Goal: Information Seeking & Learning: Learn about a topic

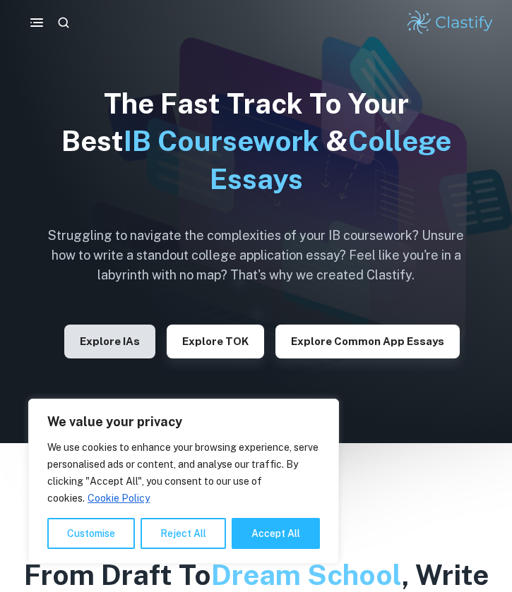
click at [152, 350] on button "Explore IAs" at bounding box center [109, 342] width 91 height 34
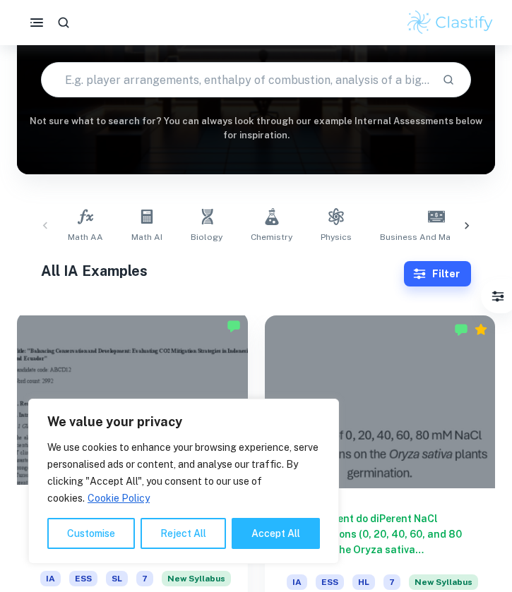
scroll to position [141, 0]
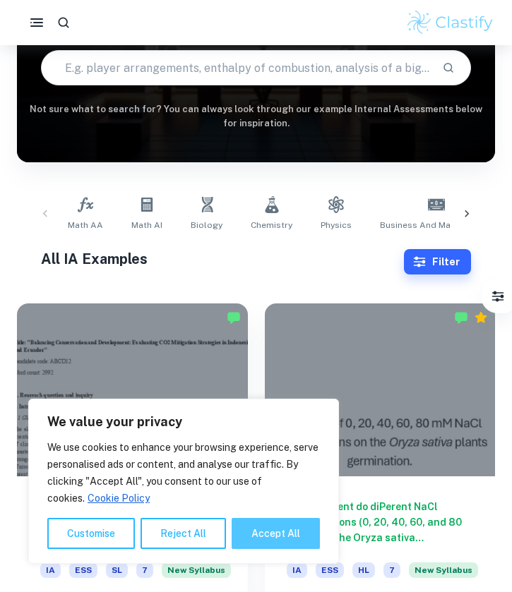
click at [257, 524] on button "Accept All" at bounding box center [275, 533] width 88 height 31
checkbox input "true"
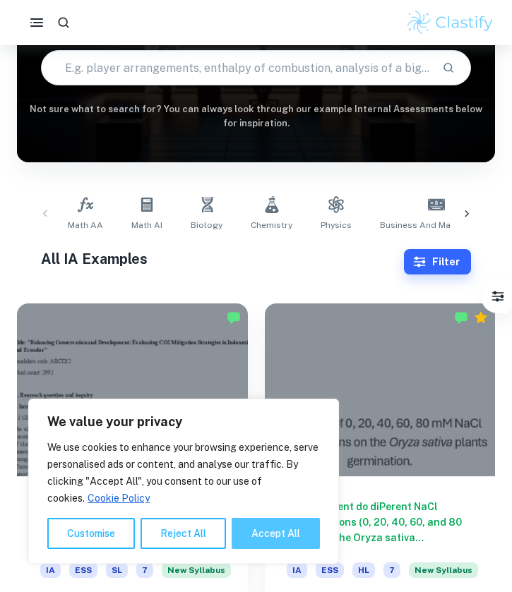
checkbox input "true"
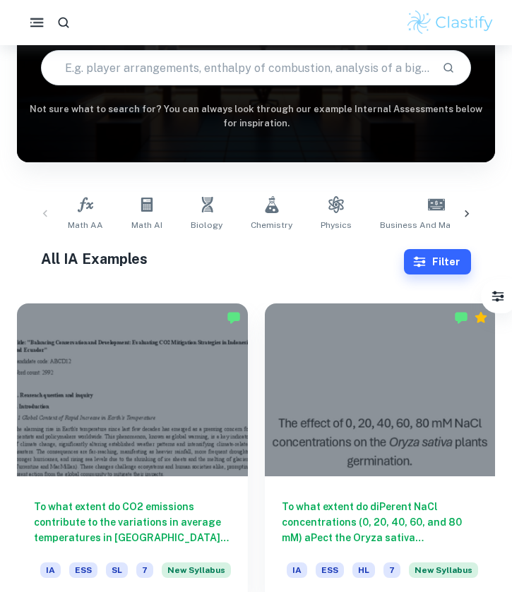
click at [41, 21] on icon "button" at bounding box center [37, 23] width 18 height 18
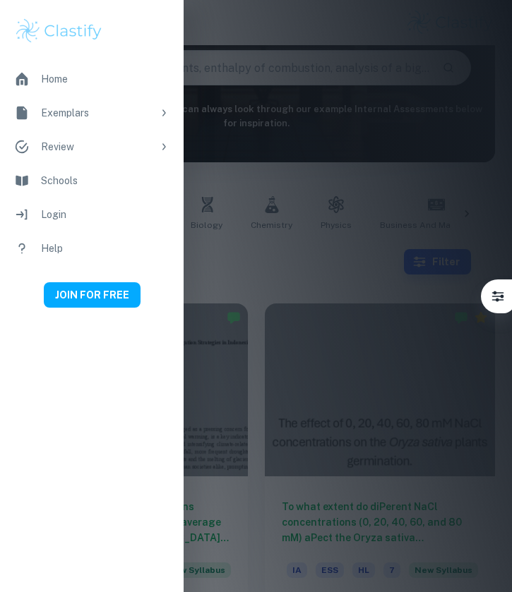
click at [217, 225] on div at bounding box center [256, 296] width 512 height 592
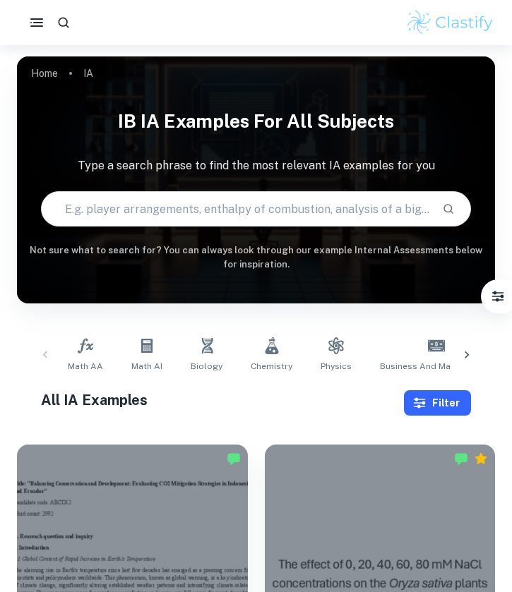
scroll to position [0, 0]
click at [440, 411] on button "Filter" at bounding box center [437, 402] width 67 height 25
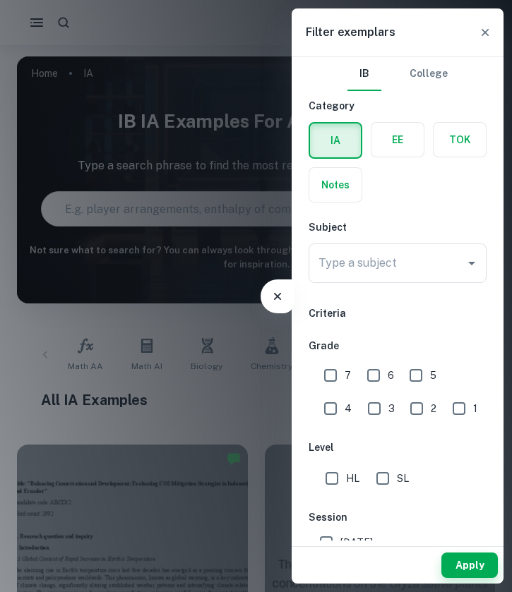
click at [399, 145] on label "button" at bounding box center [397, 140] width 52 height 34
click at [0, 0] on input "radio" at bounding box center [0, 0] width 0 height 0
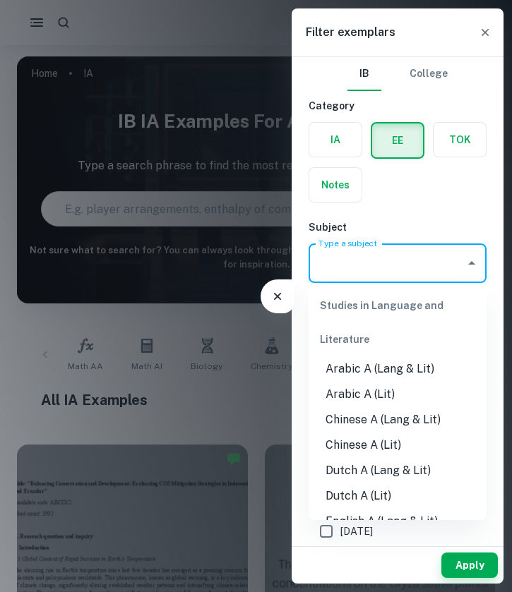
click at [389, 253] on input "Type a subject" at bounding box center [387, 263] width 144 height 27
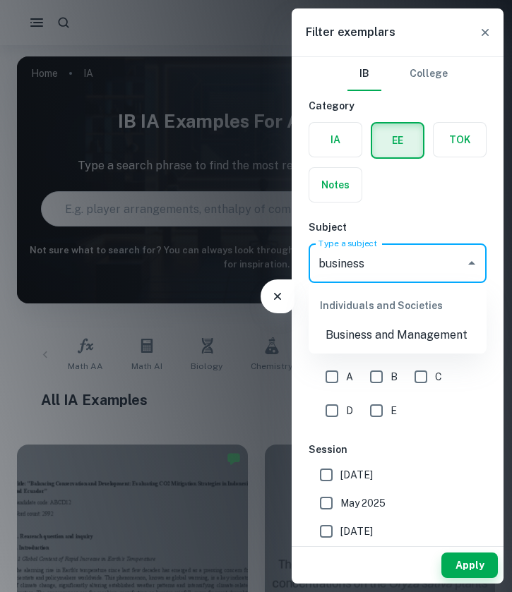
click at [441, 327] on li "Business and Management" at bounding box center [397, 334] width 178 height 25
type input "Business and Management"
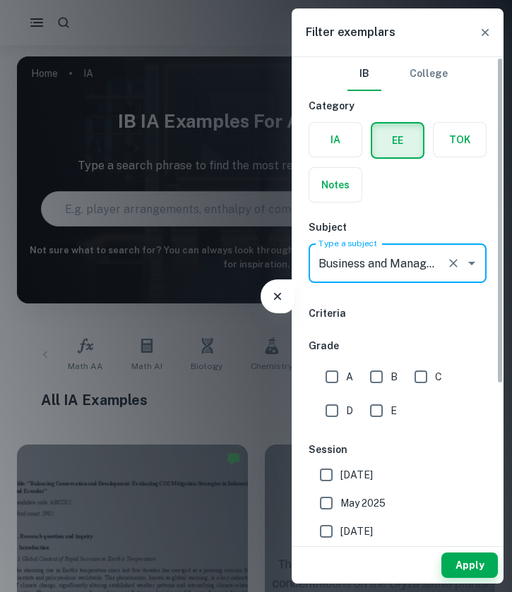
click at [334, 376] on input "A" at bounding box center [332, 377] width 28 height 28
checkbox input "true"
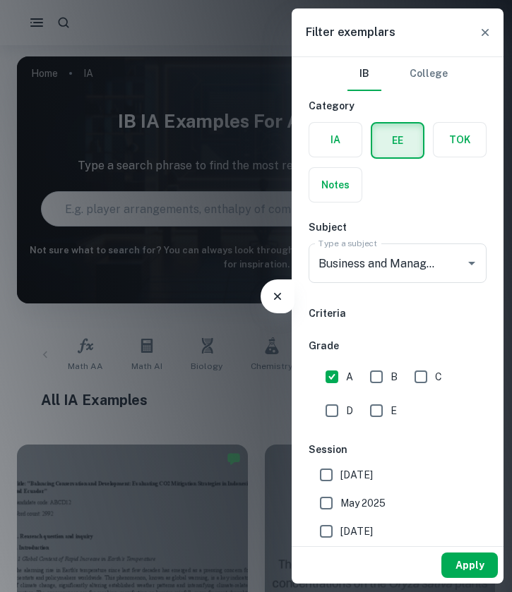
click at [447, 557] on button "Apply" at bounding box center [469, 565] width 56 height 25
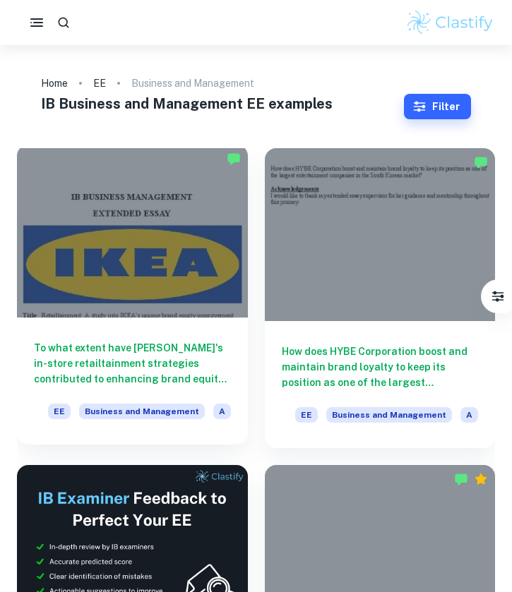
click at [164, 264] on div at bounding box center [132, 231] width 231 height 173
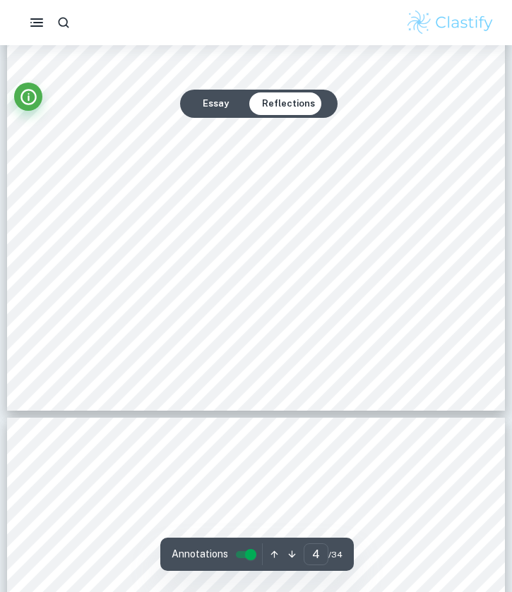
scroll to position [2643, 0]
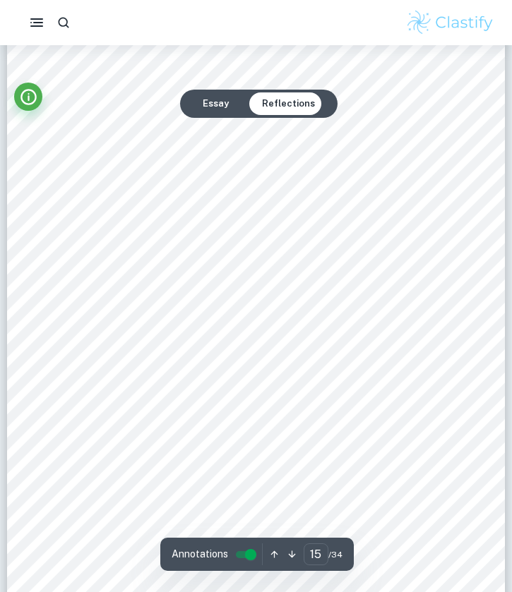
type input "14"
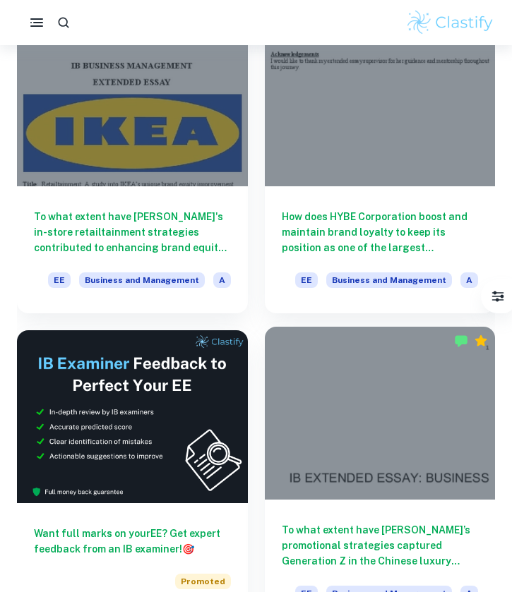
scroll to position [138, 0]
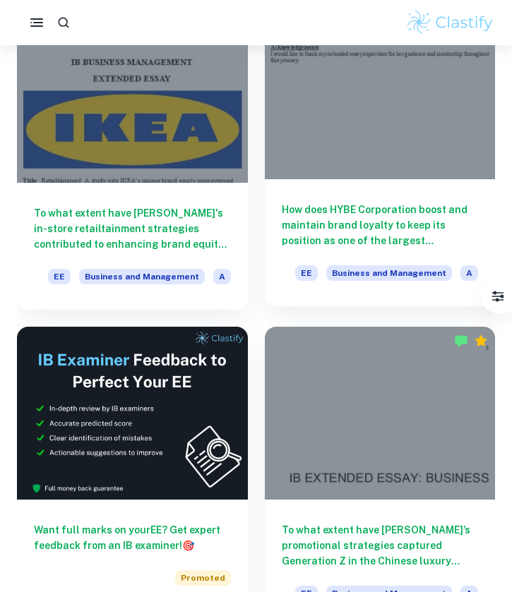
click at [399, 193] on div "How does HYBE Corporation boost and maintain brand loyalty to keep its position…" at bounding box center [380, 242] width 231 height 127
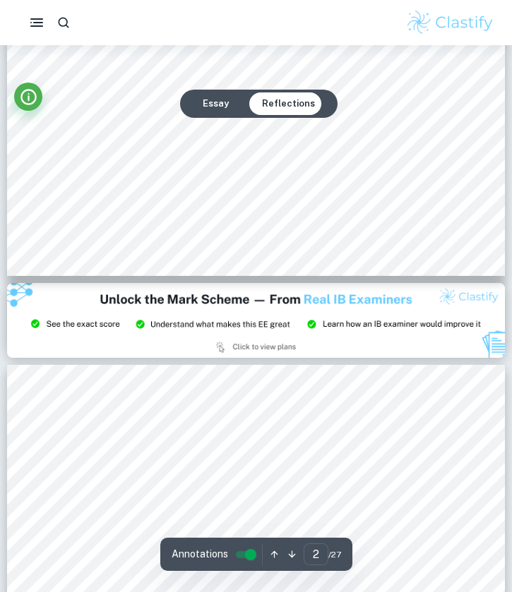
scroll to position [1290, 1]
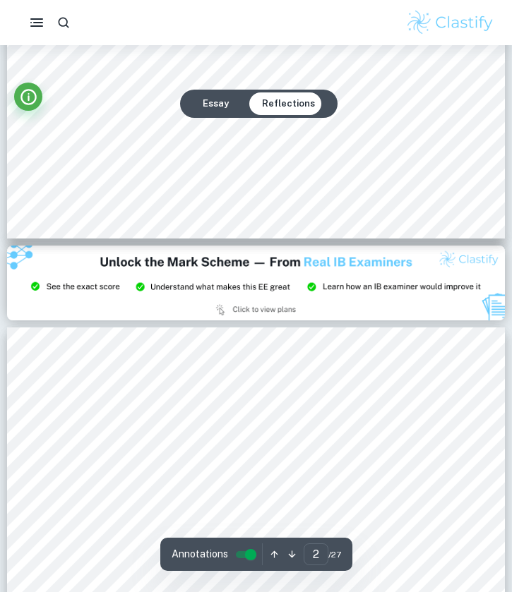
type input "3"
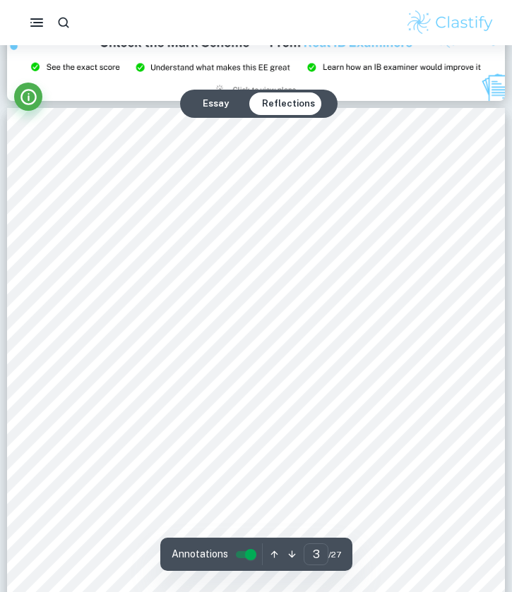
scroll to position [1535, 0]
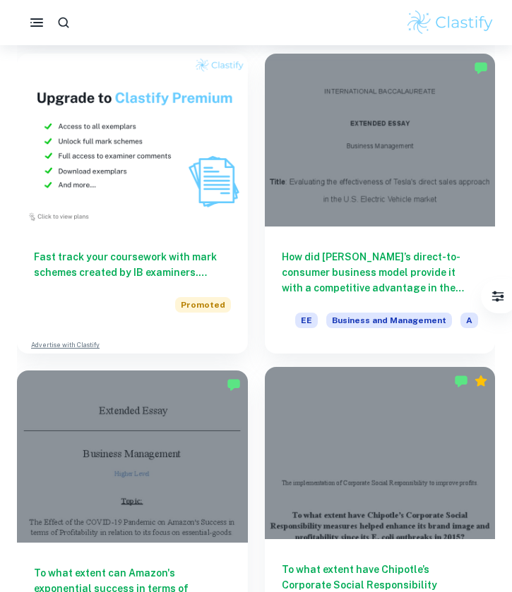
scroll to position [1042, 0]
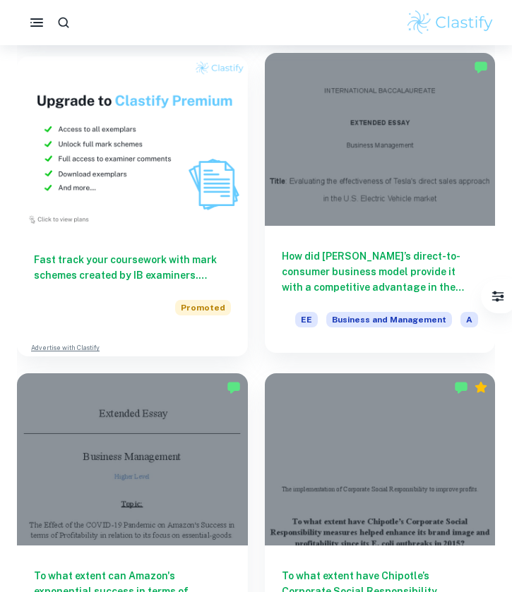
click at [416, 147] on div at bounding box center [380, 139] width 231 height 173
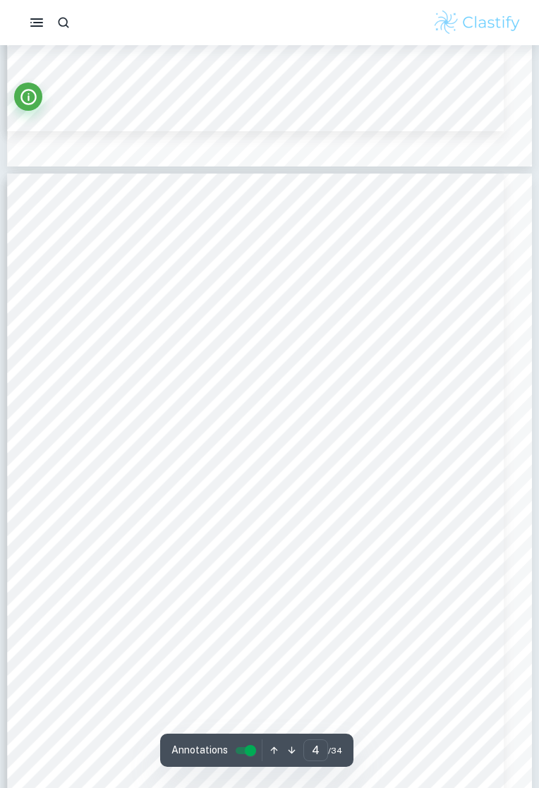
scroll to position [2110, 2]
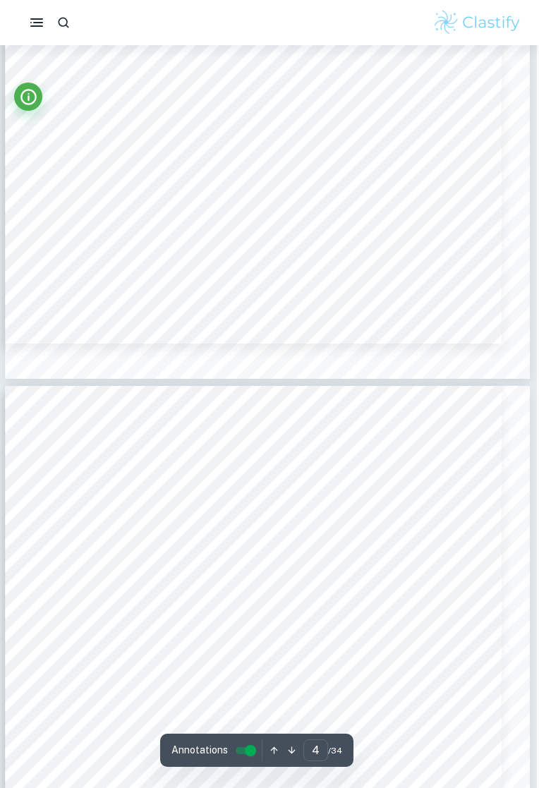
type input "3"
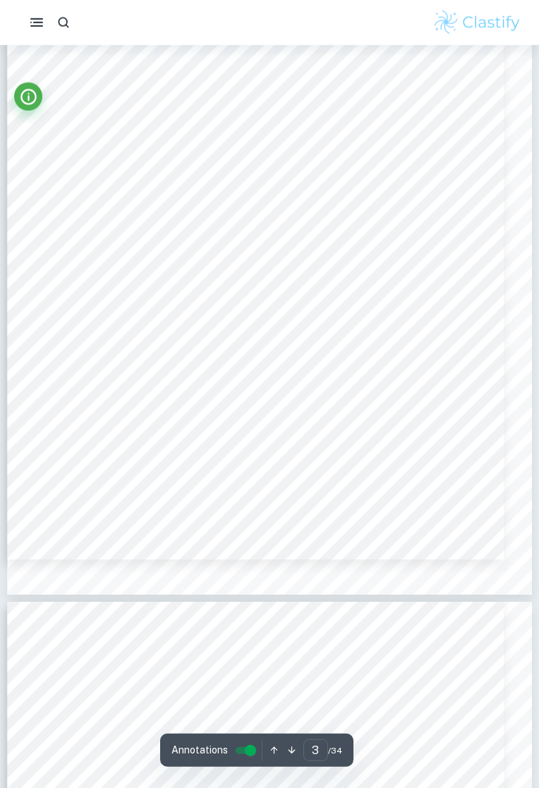
scroll to position [1691, 0]
